Goal: Task Accomplishment & Management: Complete application form

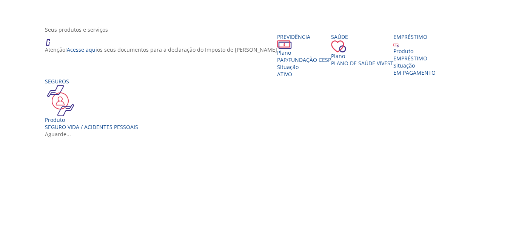
scroll to position [227, 0]
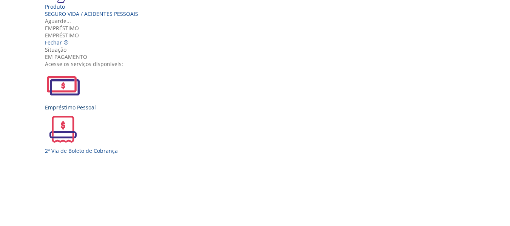
click at [81, 104] on img "Vivest" at bounding box center [63, 86] width 36 height 36
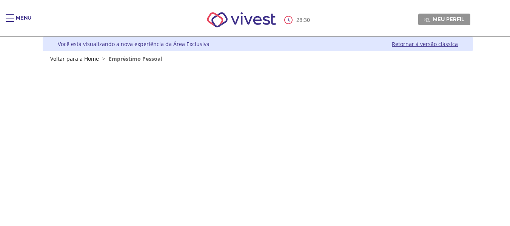
click at [10, 17] on div "Main header" at bounding box center [10, 21] width 8 height 15
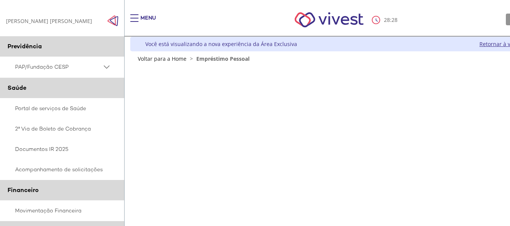
scroll to position [189, 0]
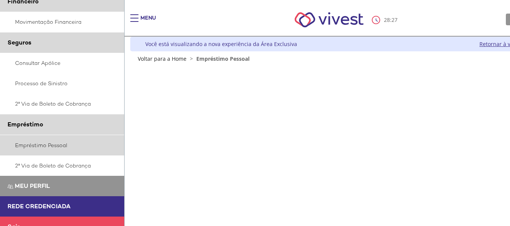
click at [48, 147] on link "Empréstimo Pessoal" at bounding box center [62, 145] width 125 height 20
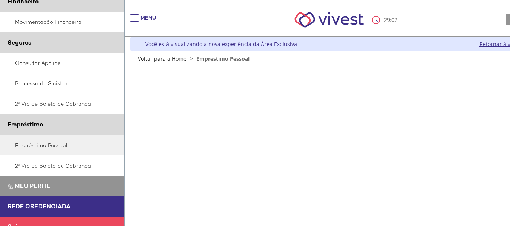
scroll to position [200, 0]
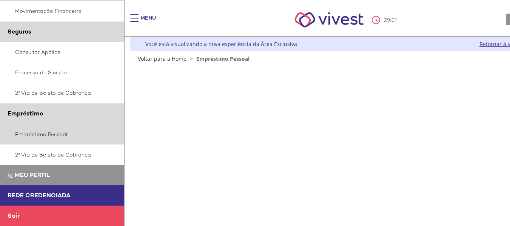
click at [43, 132] on link "Empréstimo Pessoal" at bounding box center [62, 134] width 125 height 20
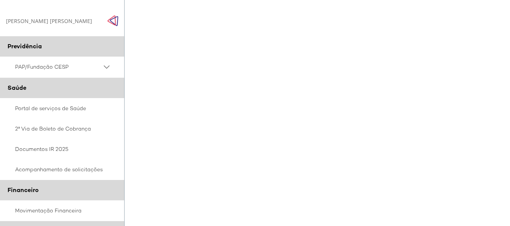
scroll to position [151, 0]
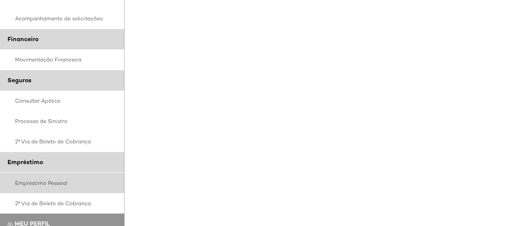
click at [37, 184] on link "Empréstimo Pessoal" at bounding box center [62, 183] width 125 height 20
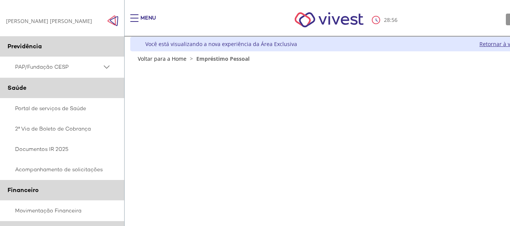
scroll to position [76, 0]
